Goal: Task Accomplishment & Management: Use online tool/utility

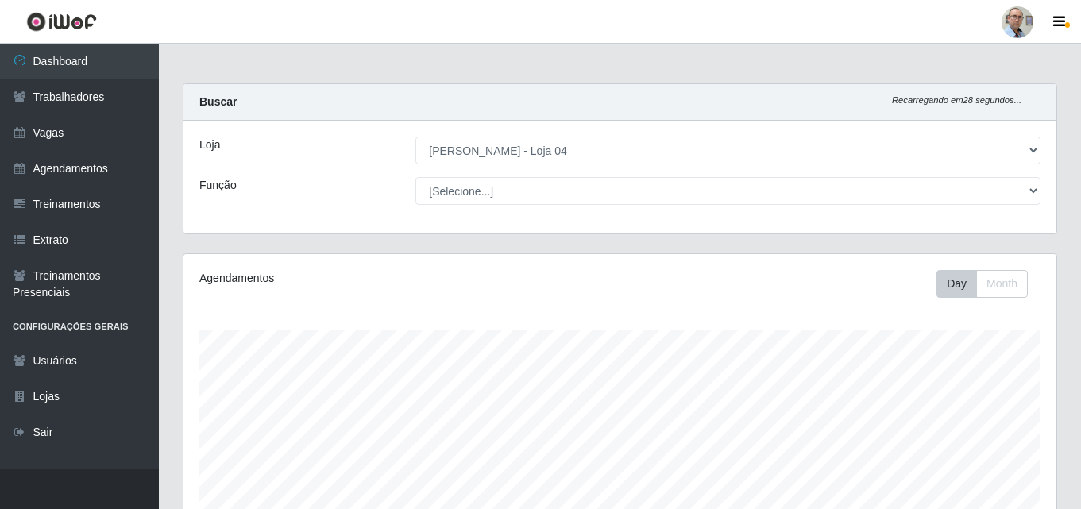
select select "251"
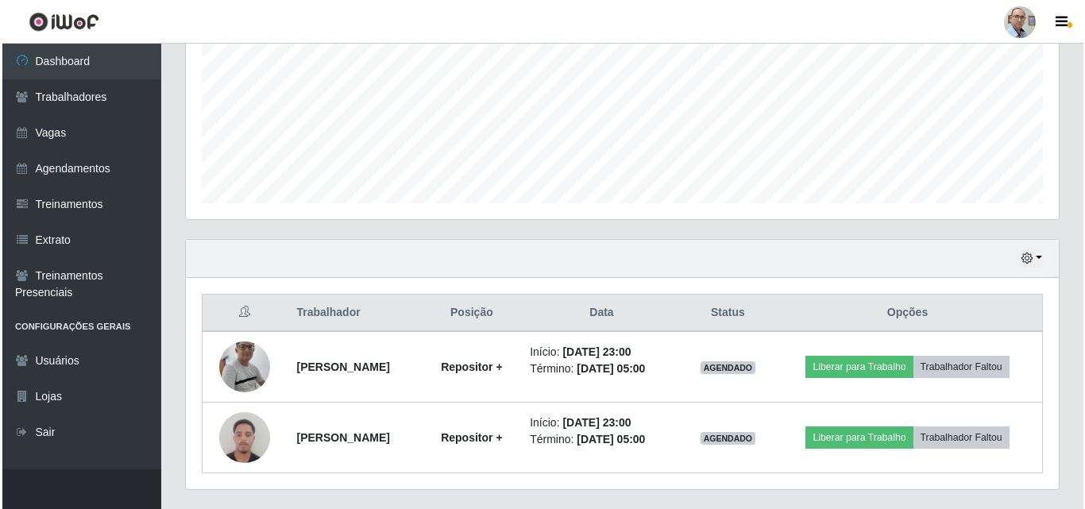
scroll to position [402, 0]
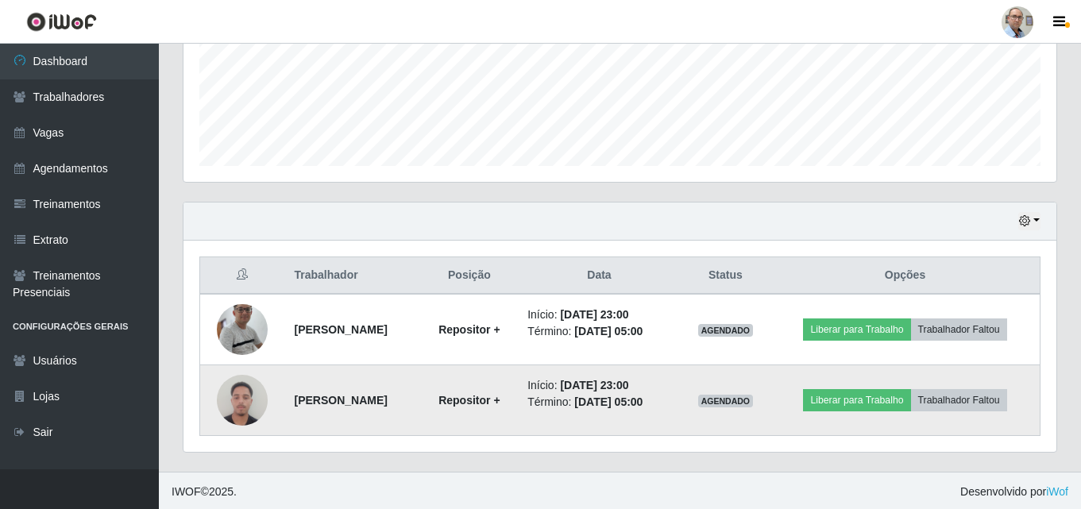
click at [226, 392] on img at bounding box center [242, 400] width 51 height 68
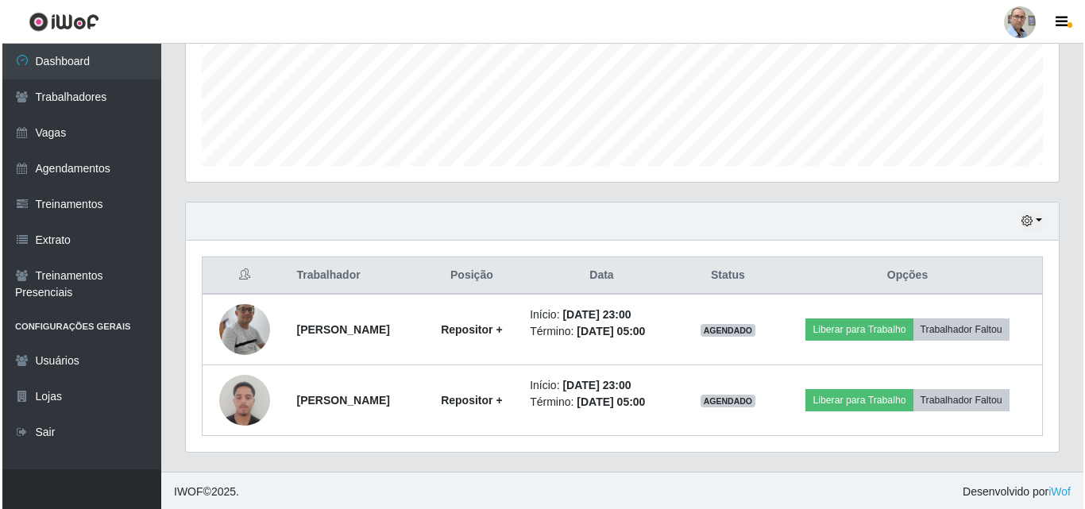
scroll to position [404, 0]
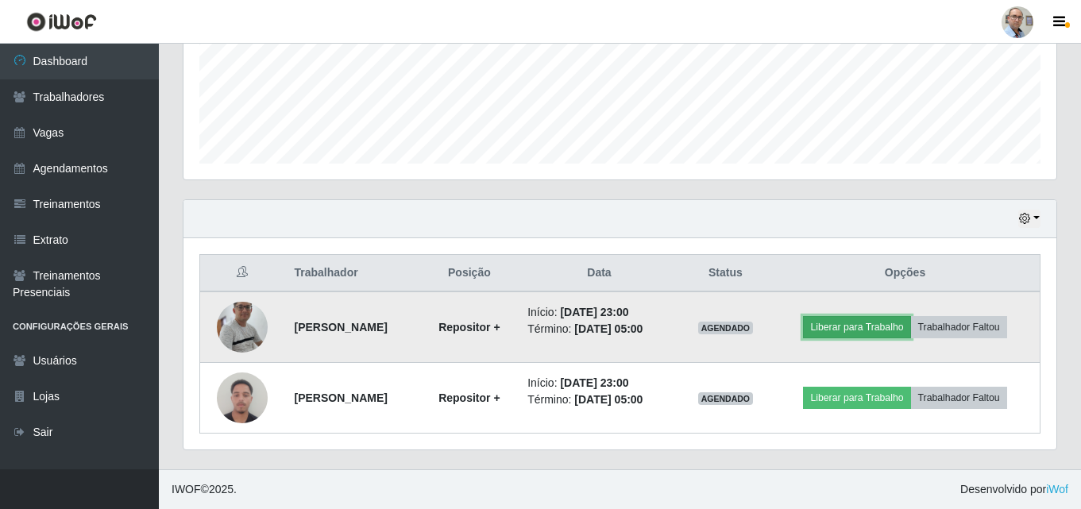
click at [850, 325] on button "Liberar para Trabalho" at bounding box center [856, 327] width 107 height 22
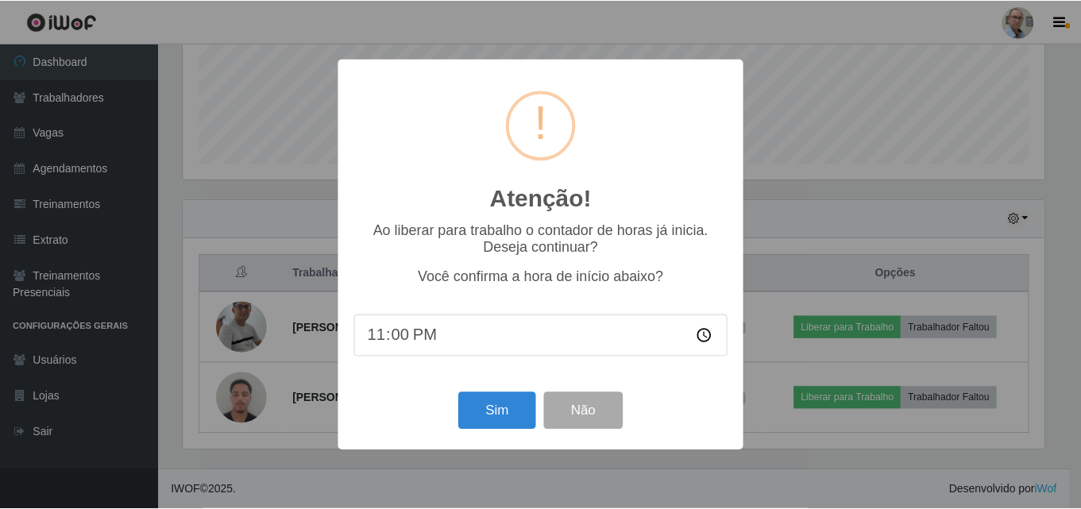
scroll to position [330, 865]
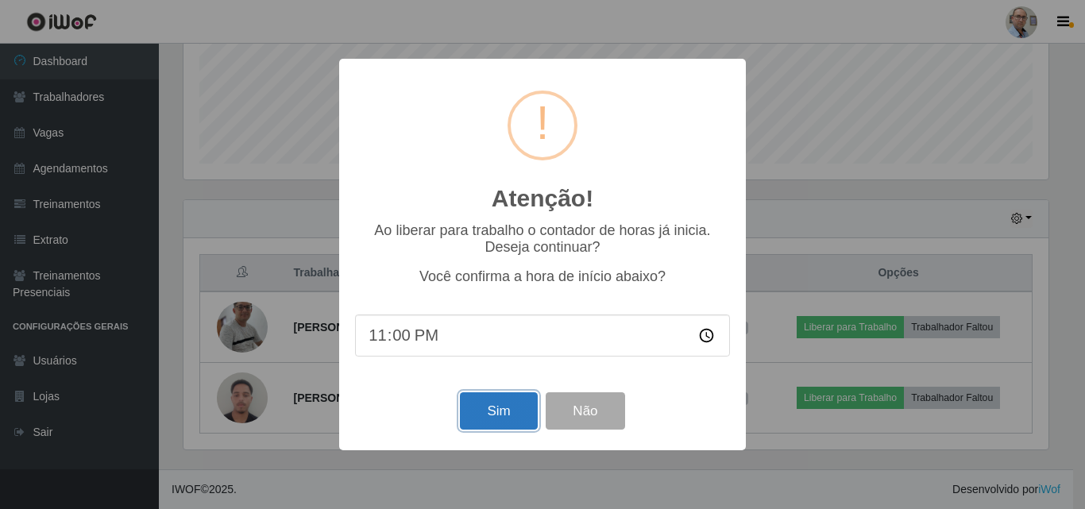
click at [526, 411] on button "Sim" at bounding box center [498, 410] width 77 height 37
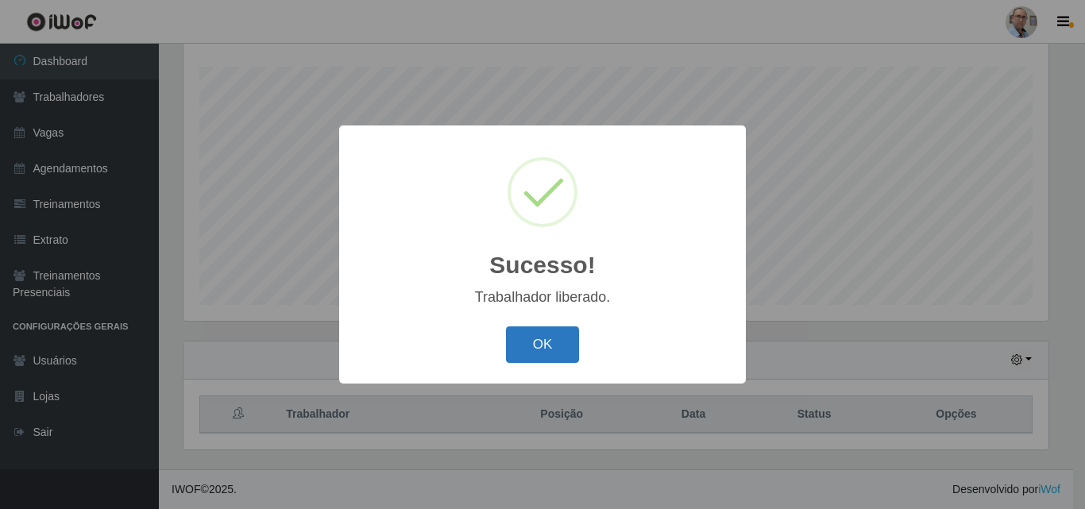
click at [537, 354] on button "OK" at bounding box center [543, 344] width 74 height 37
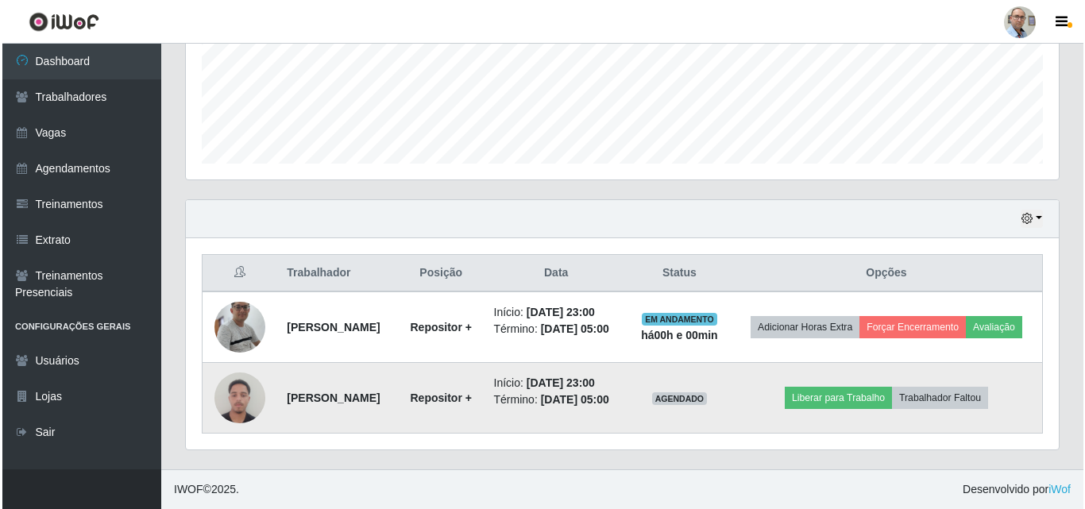
scroll to position [428, 0]
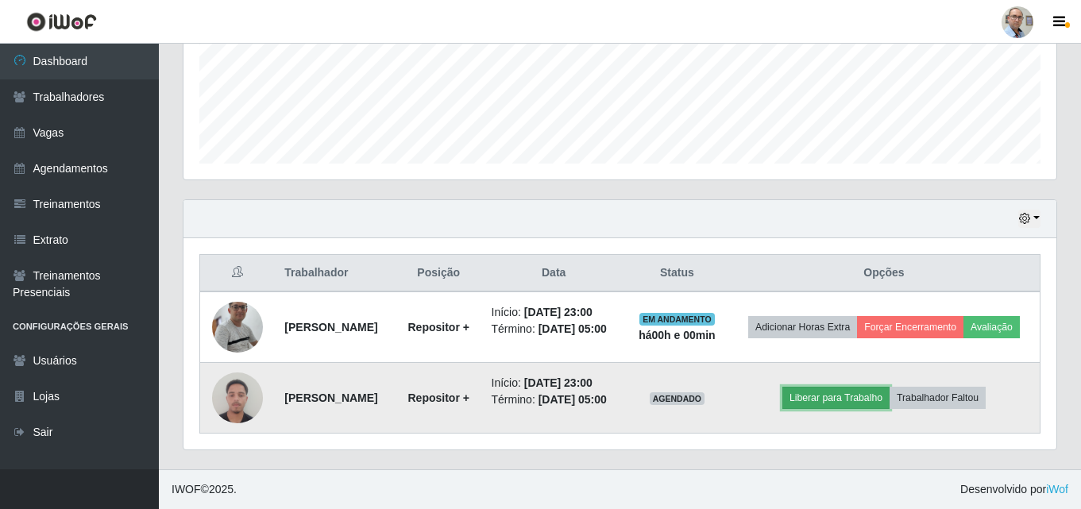
click at [859, 392] on button "Liberar para Trabalho" at bounding box center [835, 398] width 107 height 22
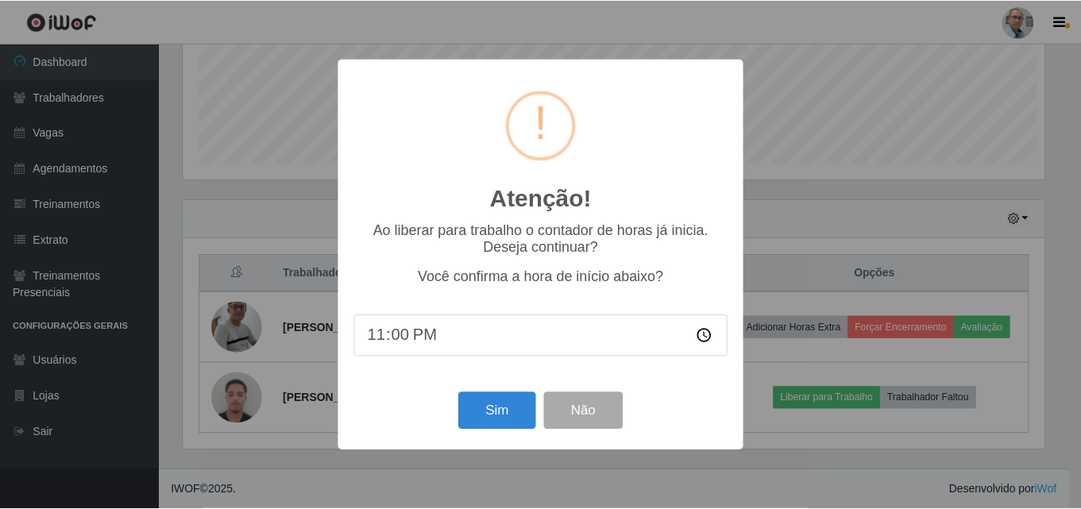
scroll to position [330, 865]
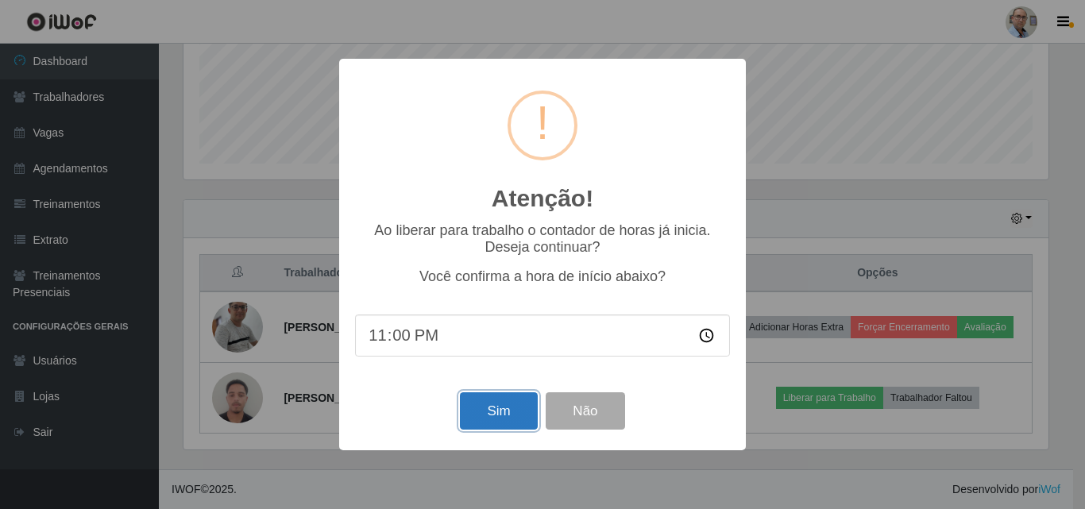
click at [499, 415] on button "Sim" at bounding box center [498, 410] width 77 height 37
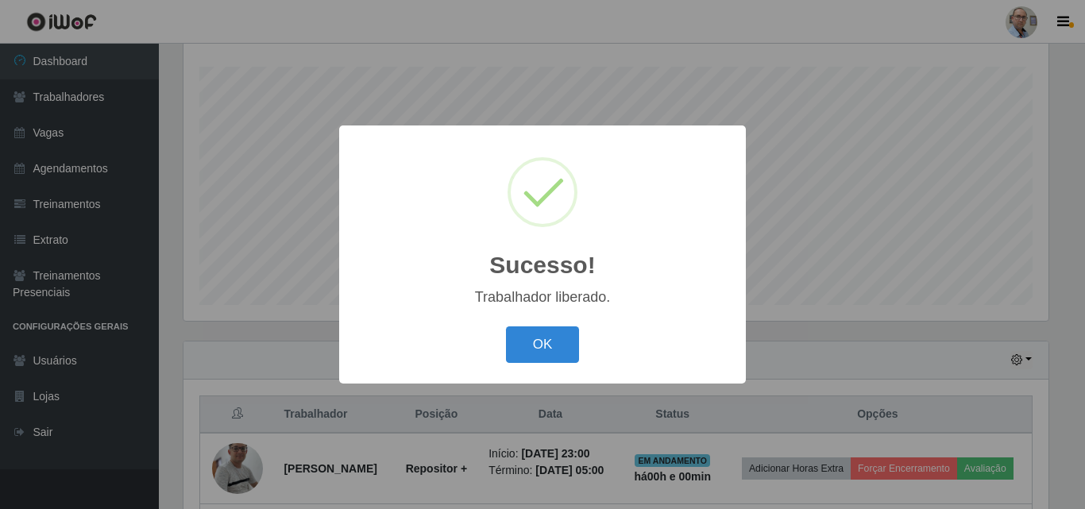
click at [579, 344] on div "OK Cancel" at bounding box center [542, 344] width 375 height 45
click at [562, 342] on button "OK" at bounding box center [543, 344] width 74 height 37
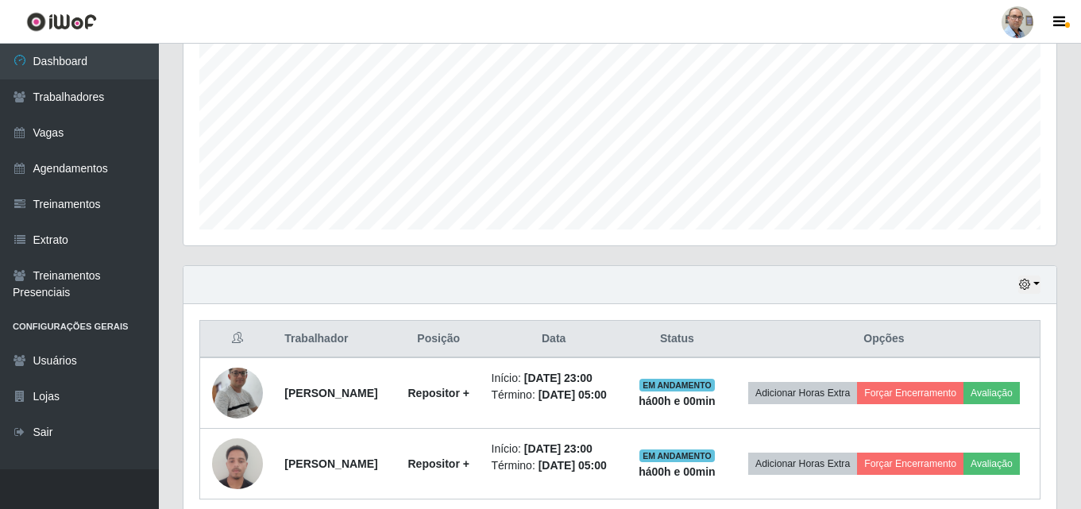
scroll to position [428, 0]
